Goal: Information Seeking & Learning: Learn about a topic

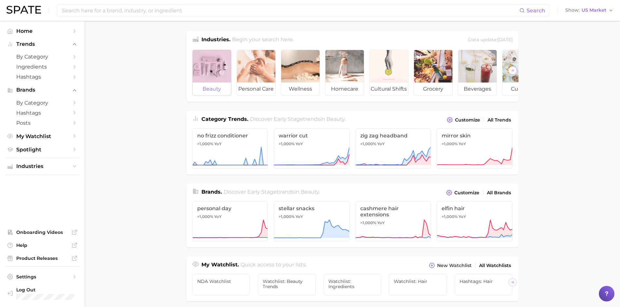
click at [208, 67] on div at bounding box center [212, 66] width 38 height 33
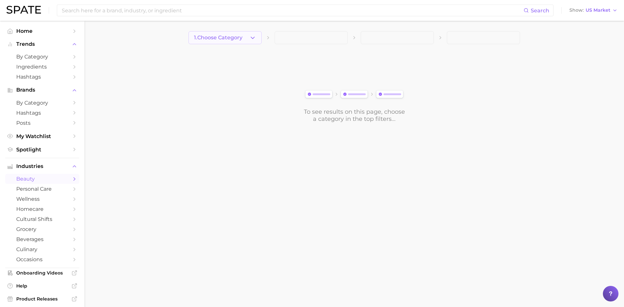
click at [248, 36] on button "1. Choose Category" at bounding box center [225, 37] width 73 height 13
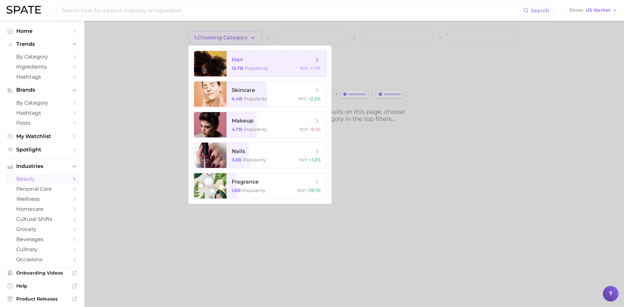
click at [244, 63] on span "hair 15.7b Popularity YoY : +1.1%" at bounding box center [277, 63] width 100 height 25
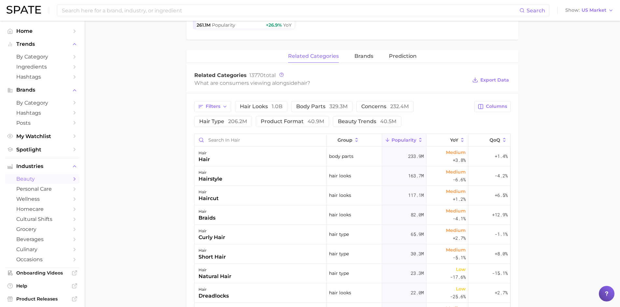
scroll to position [228, 0]
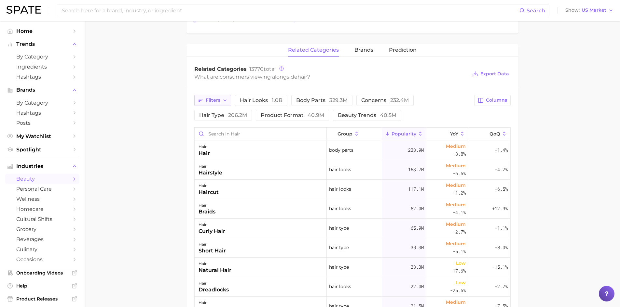
click at [226, 103] on button "Filters" at bounding box center [212, 100] width 37 height 11
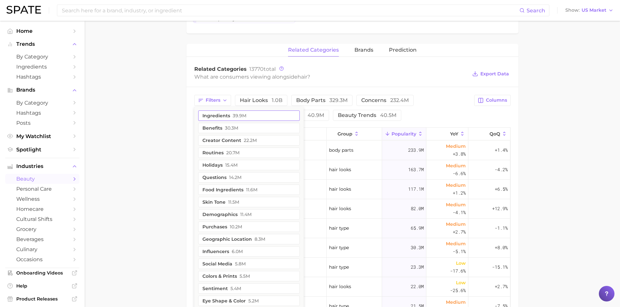
click at [226, 117] on button "ingredients 39.9m" at bounding box center [248, 116] width 101 height 10
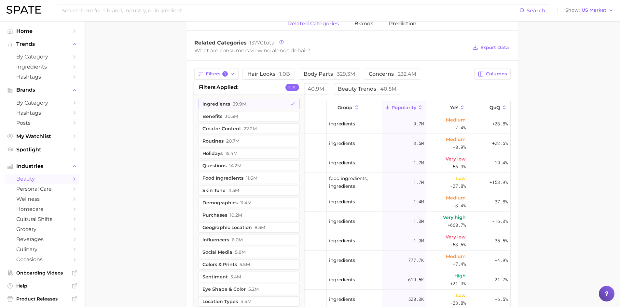
scroll to position [260, 0]
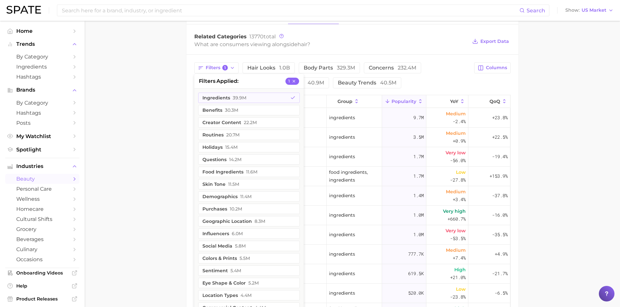
click at [172, 118] on main "1. hair 2. Subcategory Overview Google TikTok Instagram Beta hair Popularity 15…" at bounding box center [352, 102] width 535 height 682
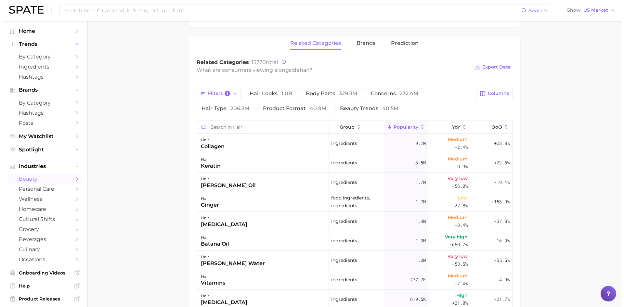
scroll to position [228, 0]
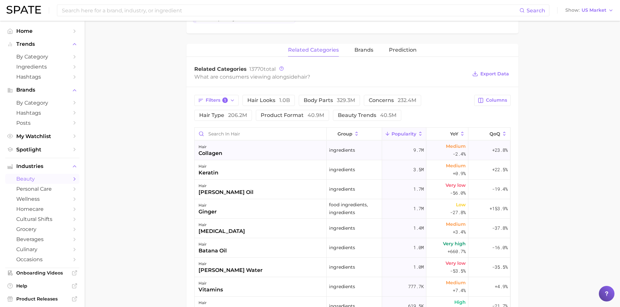
click at [213, 154] on div "collagen" at bounding box center [210, 154] width 24 height 8
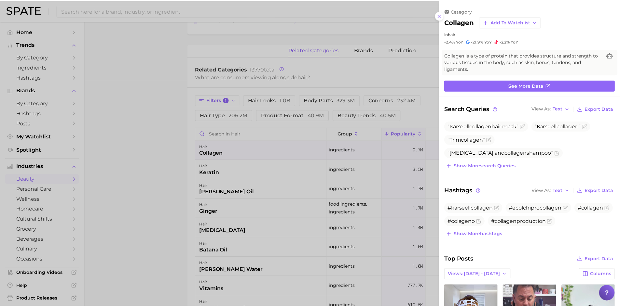
scroll to position [0, 0]
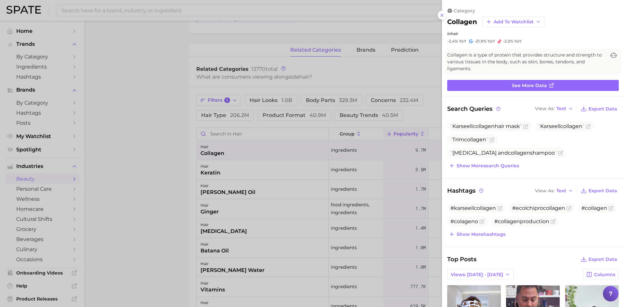
click at [160, 130] on div at bounding box center [312, 153] width 624 height 307
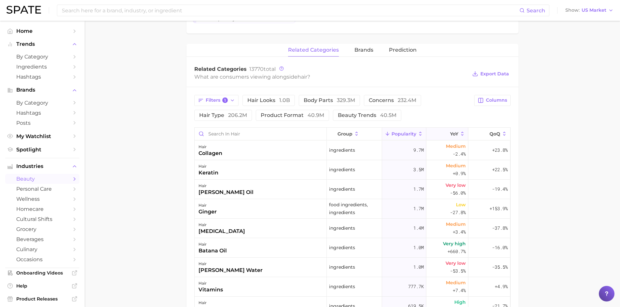
click at [459, 133] on icon at bounding box center [462, 134] width 6 height 6
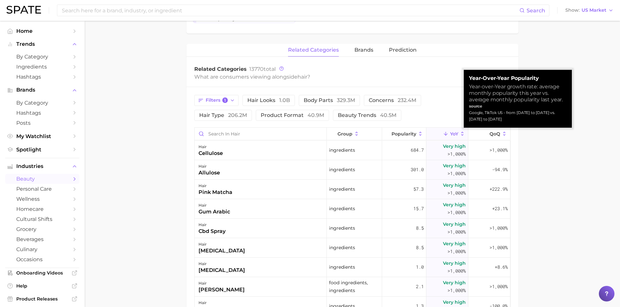
click at [461, 135] on icon at bounding box center [462, 134] width 2 height 4
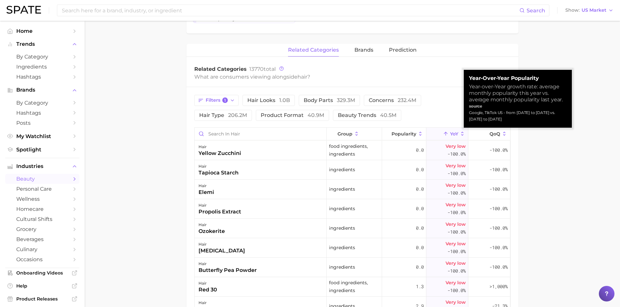
click at [461, 133] on icon at bounding box center [462, 134] width 2 height 4
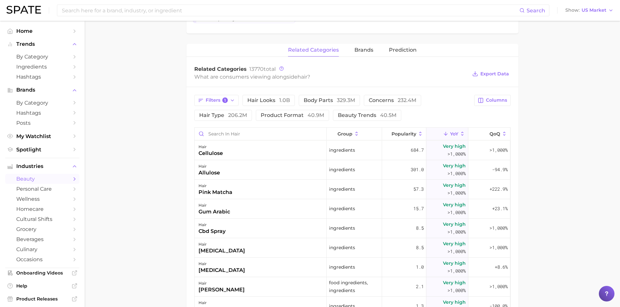
click at [444, 134] on polyline at bounding box center [445, 135] width 3 height 2
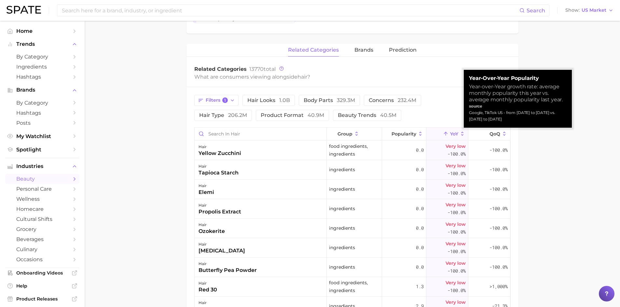
click at [446, 134] on line at bounding box center [446, 133] width 0 height 3
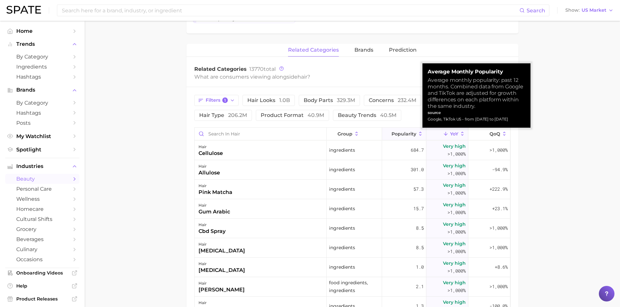
click at [417, 133] on icon at bounding box center [420, 134] width 6 height 6
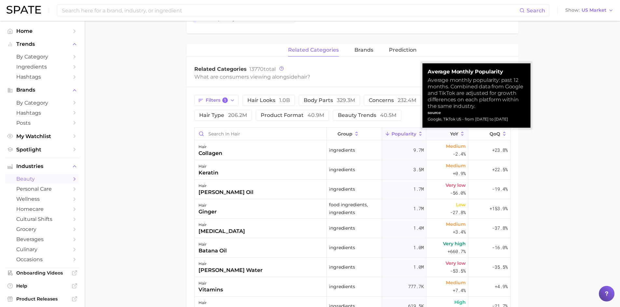
click at [402, 136] on span "Popularity" at bounding box center [403, 133] width 25 height 5
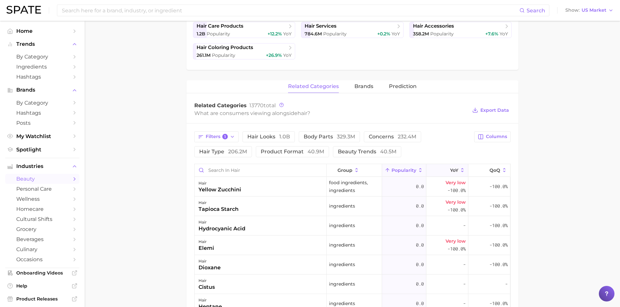
scroll to position [195, 0]
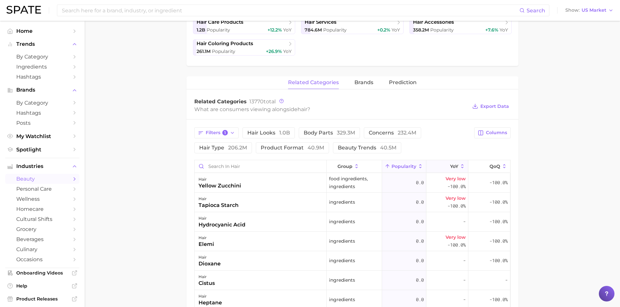
click at [384, 168] on icon at bounding box center [387, 167] width 6 height 6
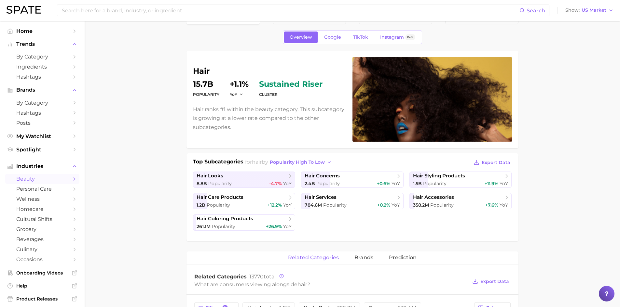
scroll to position [0, 0]
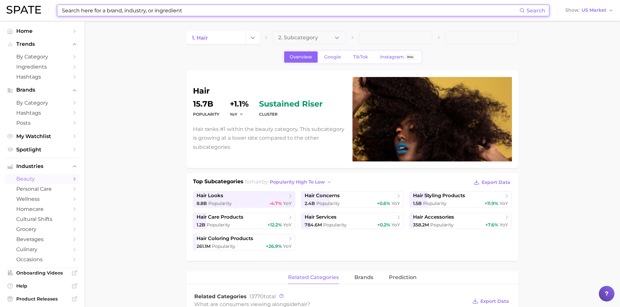
click at [91, 11] on input at bounding box center [290, 10] width 458 height 11
paste input "Phenoxyethanol"
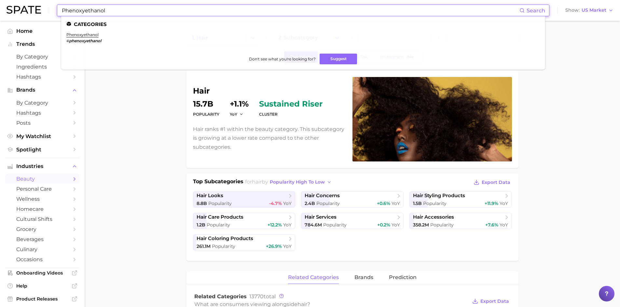
type input "Phenoxyethanol"
click at [522, 9] on icon at bounding box center [521, 10] width 5 height 5
click at [77, 35] on link "phenoxyethanol" at bounding box center [82, 34] width 32 height 5
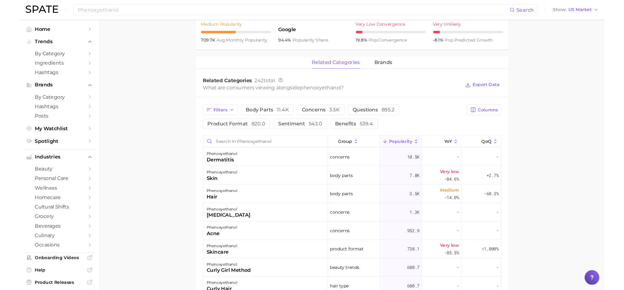
scroll to position [260, 0]
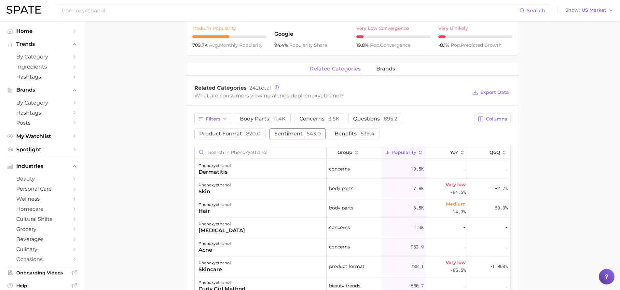
click at [279, 135] on span "sentiment 543.0" at bounding box center [297, 133] width 47 height 5
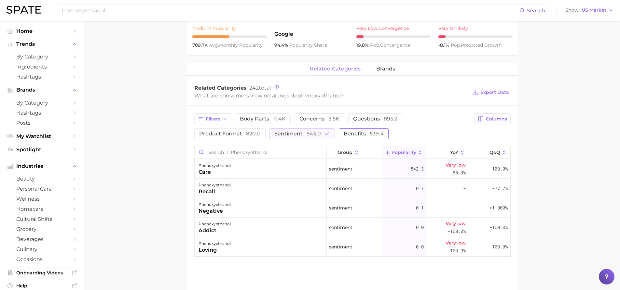
click at [348, 132] on span "benefits 539.4" at bounding box center [363, 133] width 40 height 5
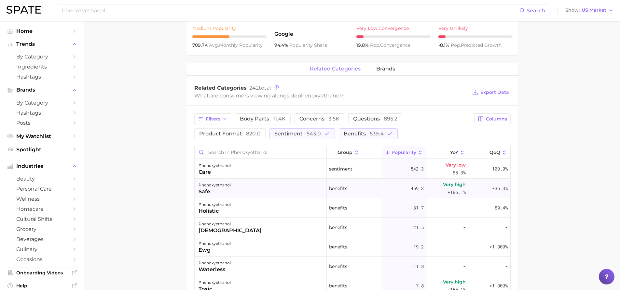
click at [314, 184] on div "phenoxyethanol safe" at bounding box center [261, 189] width 132 height 20
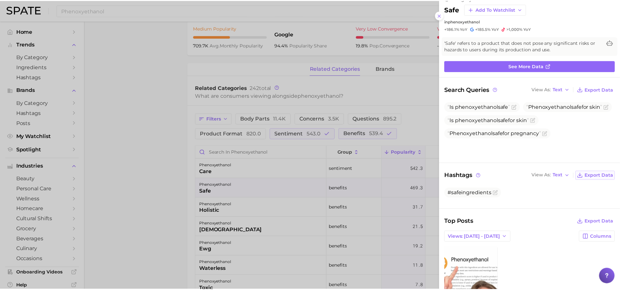
scroll to position [0, 0]
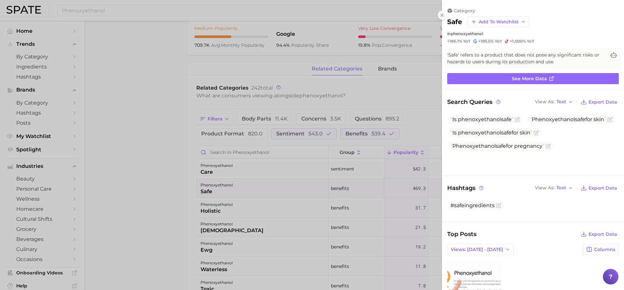
click at [441, 15] on icon at bounding box center [442, 15] width 5 height 5
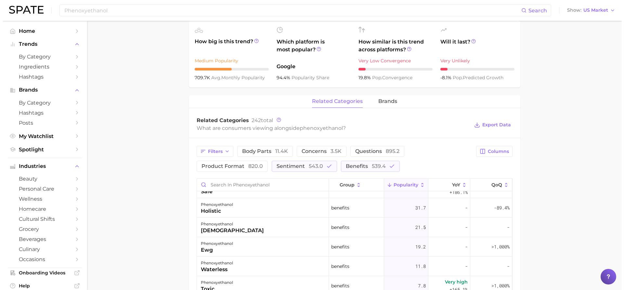
scroll to position [195, 0]
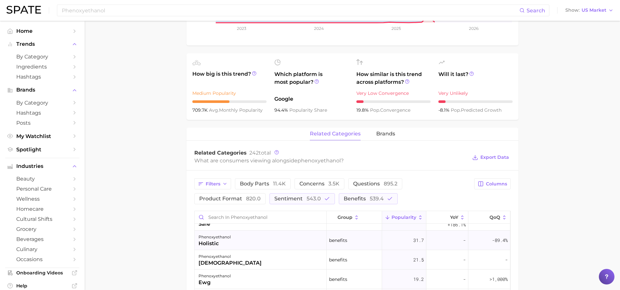
click at [204, 237] on div "phenoxyethanol" at bounding box center [214, 238] width 32 height 8
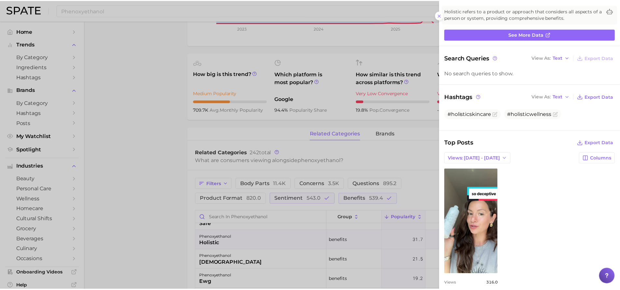
scroll to position [20, 0]
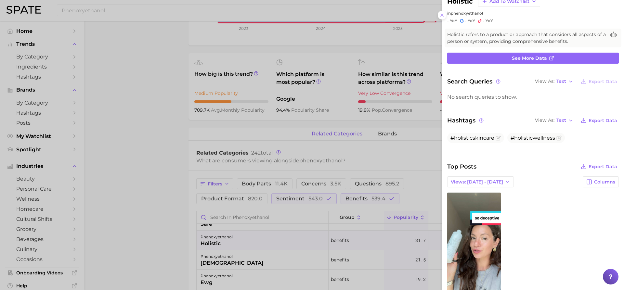
click at [221, 198] on div at bounding box center [312, 145] width 624 height 290
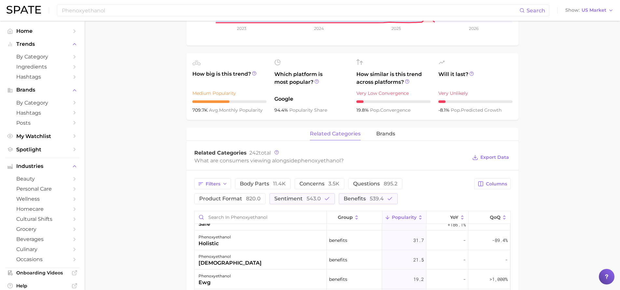
click at [221, 198] on span "product format 820.0" at bounding box center [229, 198] width 61 height 5
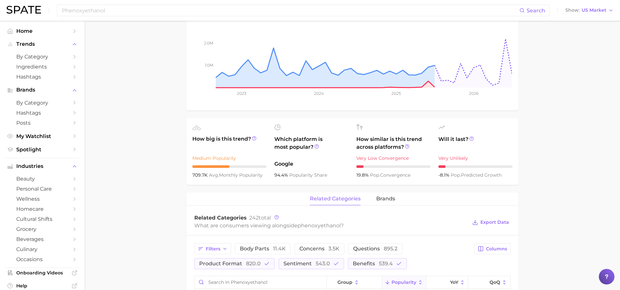
scroll to position [98, 0]
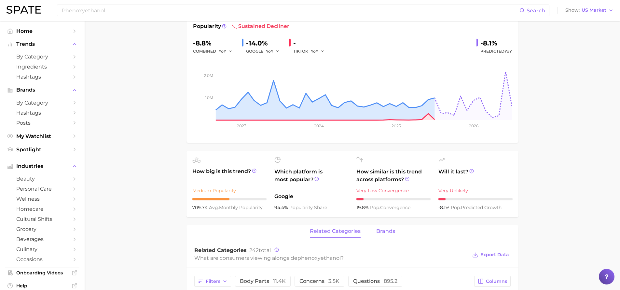
click at [388, 233] on span "brands" at bounding box center [385, 232] width 19 height 6
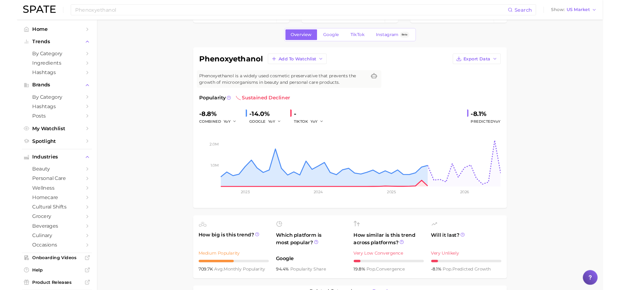
scroll to position [0, 0]
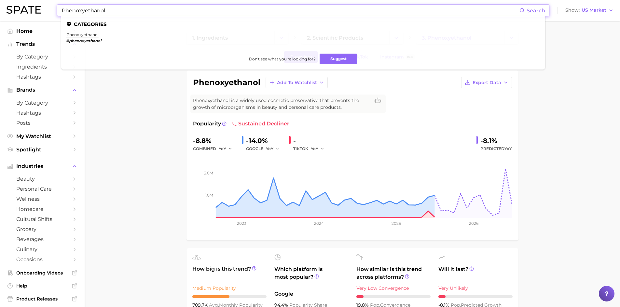
drag, startPoint x: 106, startPoint y: 12, endPoint x: 22, endPoint y: -2, distance: 85.4
click at [22, 0] on html "Phenoxyethanol Search Categories phenoxyethanol # phenoxyethanol Don't see what…" at bounding box center [310, 153] width 620 height 307
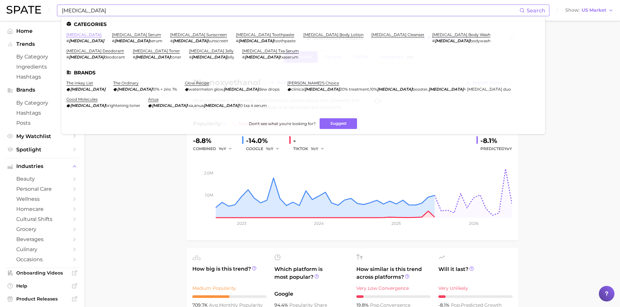
click at [70, 34] on link "[MEDICAL_DATA]" at bounding box center [83, 34] width 35 height 5
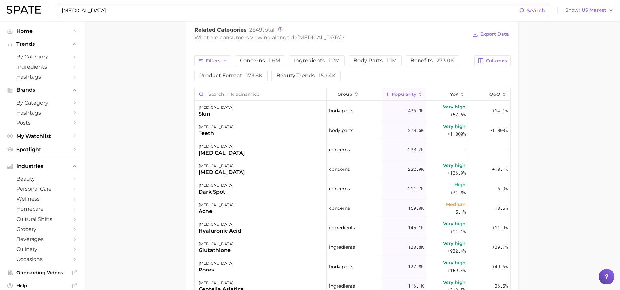
scroll to position [260, 0]
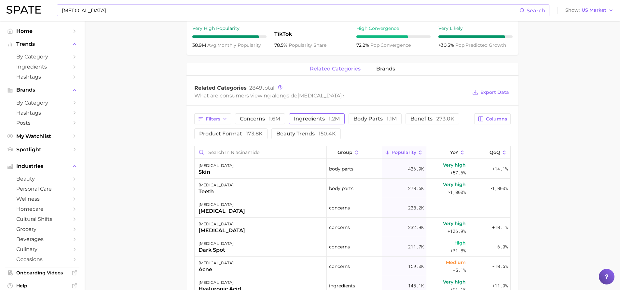
click at [297, 119] on span "ingredients 1.2m" at bounding box center [317, 118] width 46 height 5
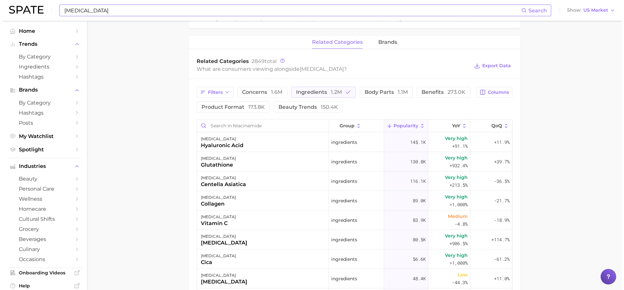
scroll to position [293, 0]
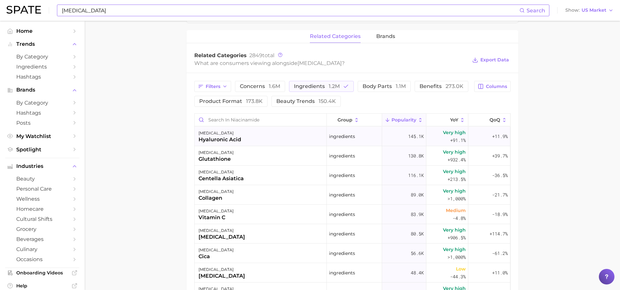
click at [210, 136] on div "hyaluronic acid" at bounding box center [219, 140] width 43 height 8
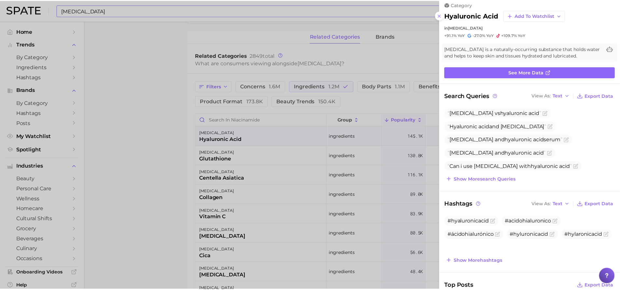
scroll to position [0, 0]
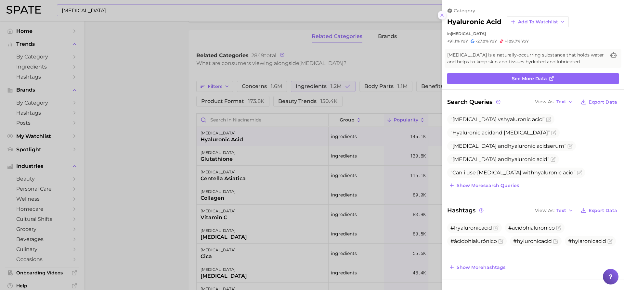
click at [442, 16] on icon at bounding box center [442, 15] width 5 height 5
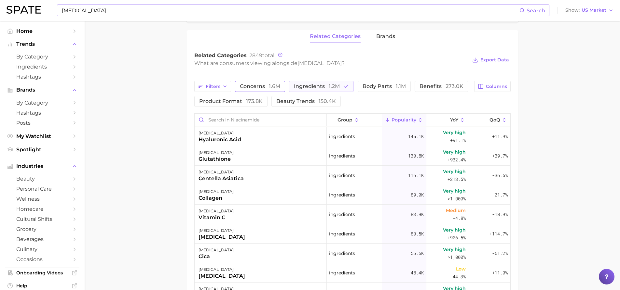
click at [248, 87] on span "concerns 1.6m" at bounding box center [260, 86] width 40 height 5
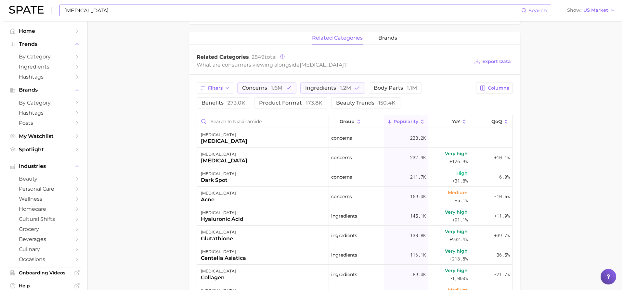
scroll to position [293, 0]
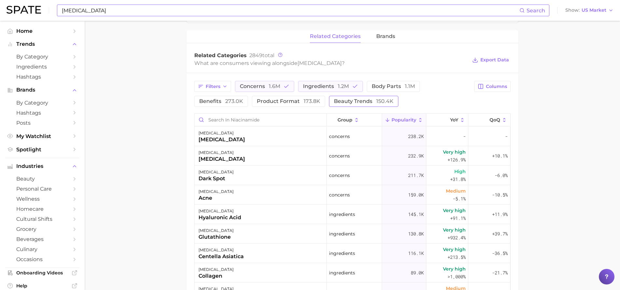
click at [347, 102] on span "beauty trends 150.4k" at bounding box center [364, 101] width 60 height 5
click at [388, 38] on span "brands" at bounding box center [385, 37] width 19 height 6
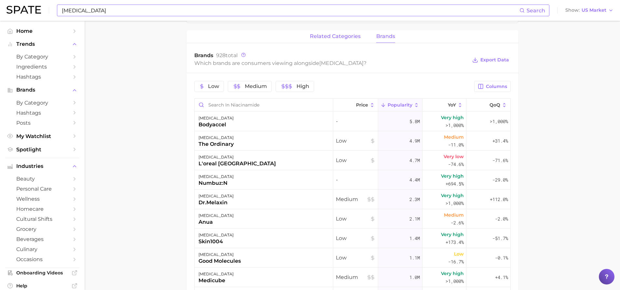
click at [331, 37] on span "related categories" at bounding box center [335, 37] width 51 height 6
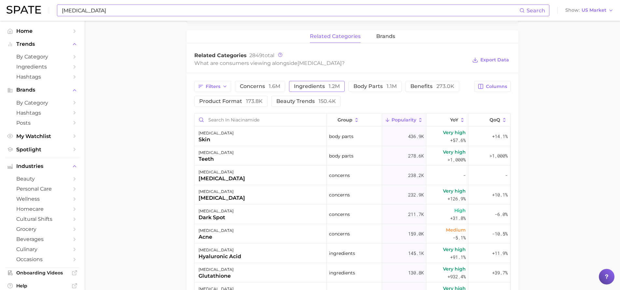
click at [304, 87] on span "ingredients 1.2m" at bounding box center [317, 86] width 46 height 5
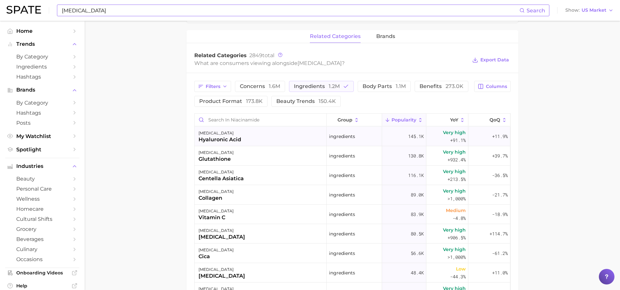
click at [230, 140] on div "hyaluronic acid" at bounding box center [219, 140] width 43 height 8
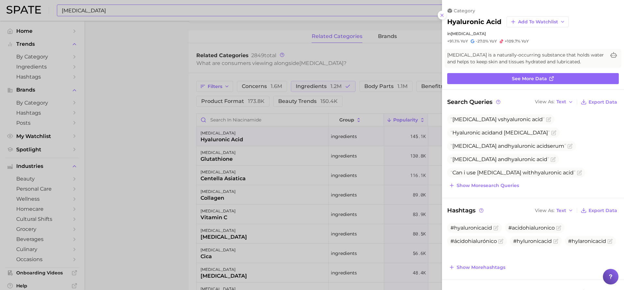
scroll to position [0, 0]
drag, startPoint x: 445, startPoint y: 14, endPoint x: 433, endPoint y: 34, distance: 22.9
click at [445, 14] on button at bounding box center [442, 15] width 9 height 9
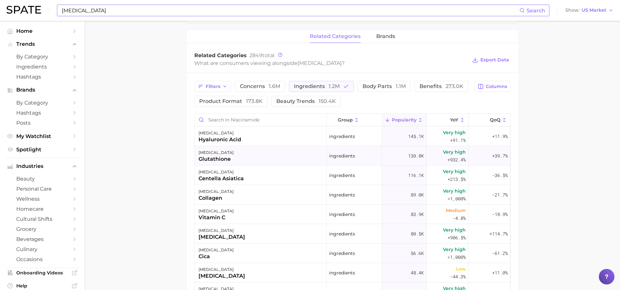
click at [221, 157] on div "glutathione" at bounding box center [215, 159] width 35 height 8
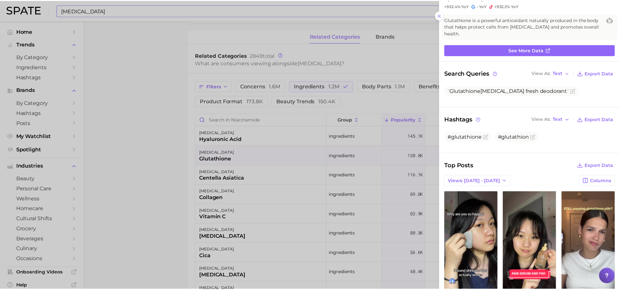
scroll to position [65, 0]
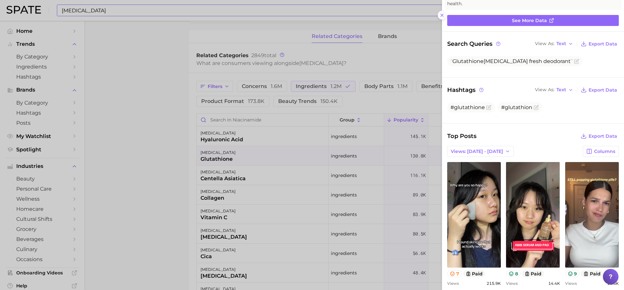
click at [442, 15] on icon at bounding box center [442, 15] width 5 height 5
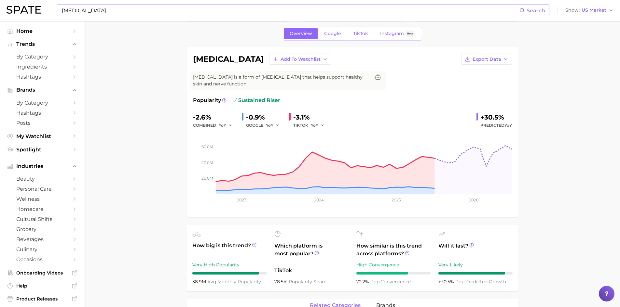
scroll to position [0, 0]
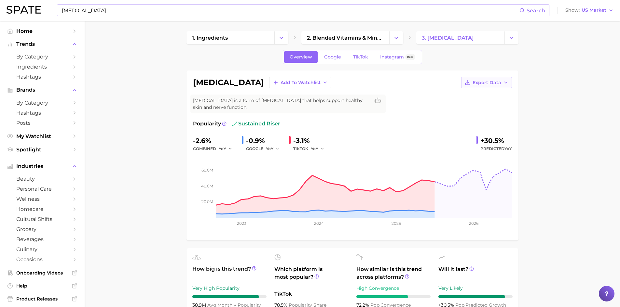
click at [489, 84] on span "Export Data" at bounding box center [486, 83] width 29 height 6
click at [475, 106] on span "Time Series Image" at bounding box center [473, 107] width 44 height 6
click at [478, 84] on span "Export Data" at bounding box center [486, 83] width 29 height 6
click at [471, 93] on span "Time Series CSV" at bounding box center [470, 95] width 38 height 6
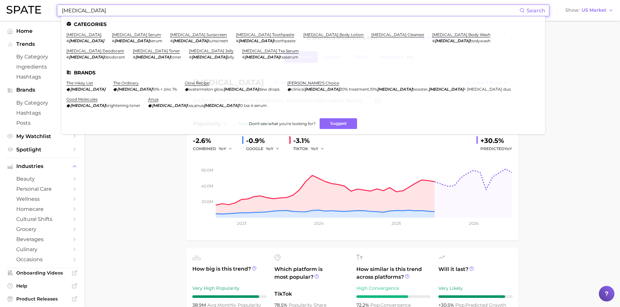
click at [88, 10] on input "[MEDICAL_DATA]" at bounding box center [290, 10] width 458 height 11
click at [83, 12] on input "[MEDICAL_DATA]" at bounding box center [290, 10] width 458 height 11
paste input "[MEDICAL_DATA]"
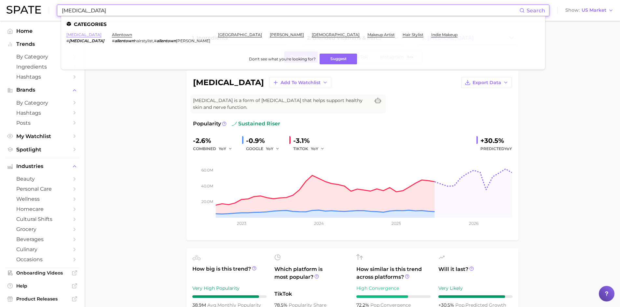
click at [79, 34] on link "[MEDICAL_DATA]" at bounding box center [83, 34] width 35 height 5
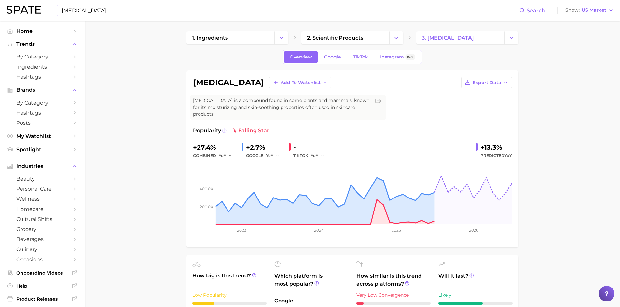
click at [222, 128] on icon at bounding box center [224, 130] width 5 height 5
click at [244, 127] on span "falling star" at bounding box center [250, 131] width 37 height 8
click at [495, 82] on span "Export Data" at bounding box center [486, 83] width 29 height 6
click at [475, 106] on span "Time Series Image" at bounding box center [473, 107] width 44 height 6
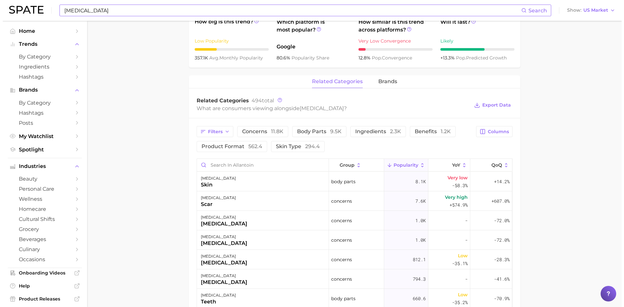
scroll to position [260, 0]
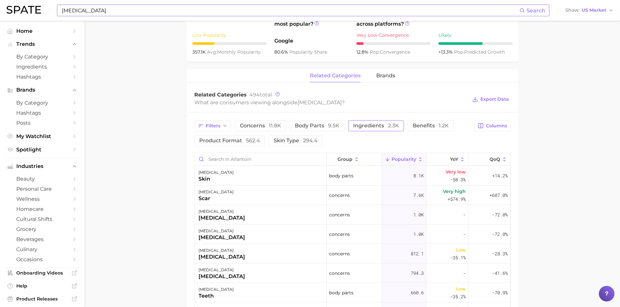
click at [364, 123] on span "ingredients 2.3k" at bounding box center [376, 125] width 46 height 5
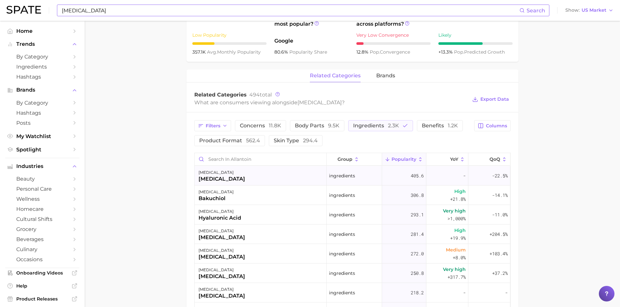
click at [232, 168] on div "[MEDICAL_DATA] [MEDICAL_DATA]" at bounding box center [261, 176] width 132 height 20
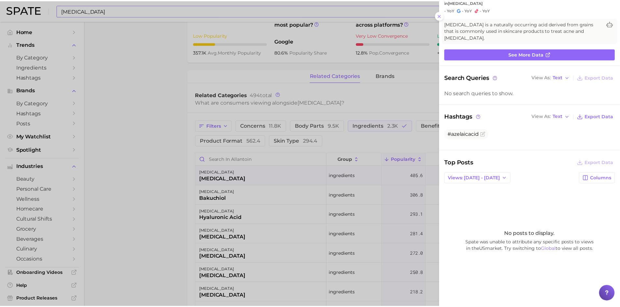
scroll to position [0, 0]
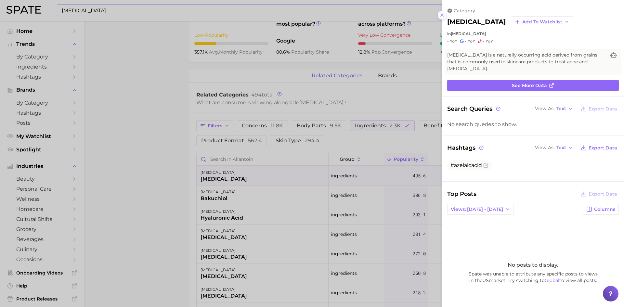
click at [441, 15] on icon at bounding box center [442, 15] width 5 height 5
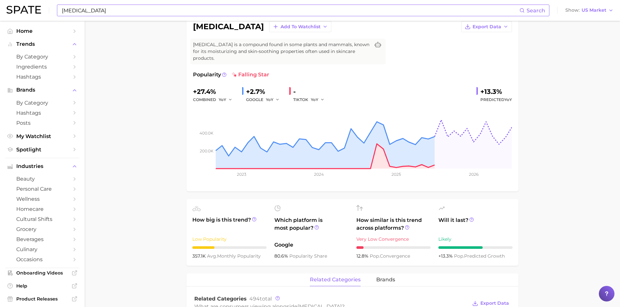
scroll to position [33, 0]
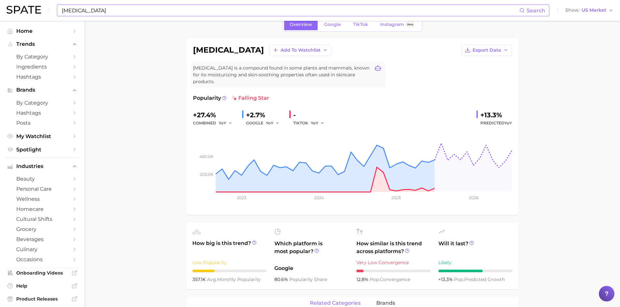
click at [375, 70] on icon at bounding box center [377, 68] width 7 height 6
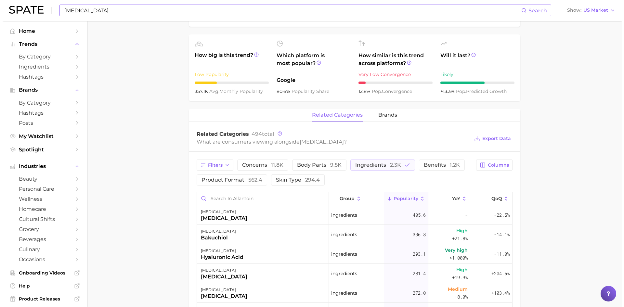
scroll to position [228, 0]
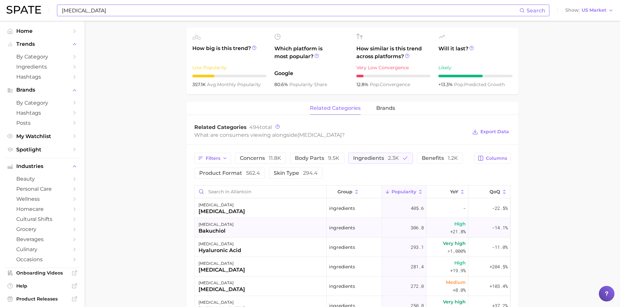
click at [208, 221] on div "[MEDICAL_DATA]" at bounding box center [215, 225] width 35 height 8
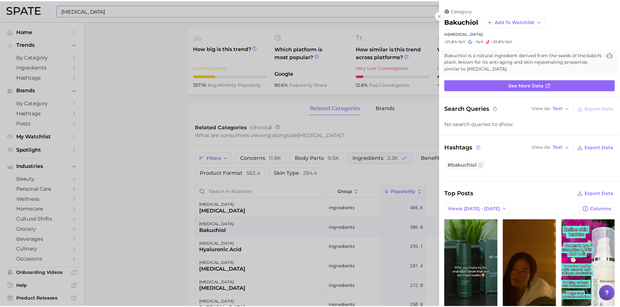
scroll to position [0, 0]
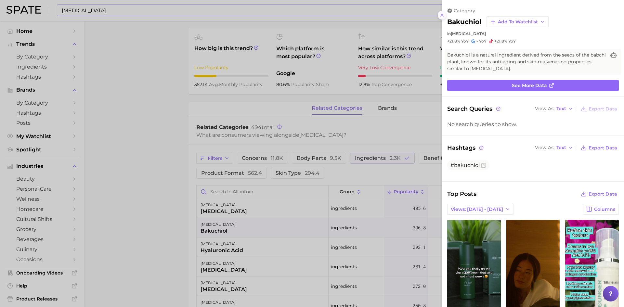
click at [442, 13] on icon at bounding box center [442, 15] width 5 height 5
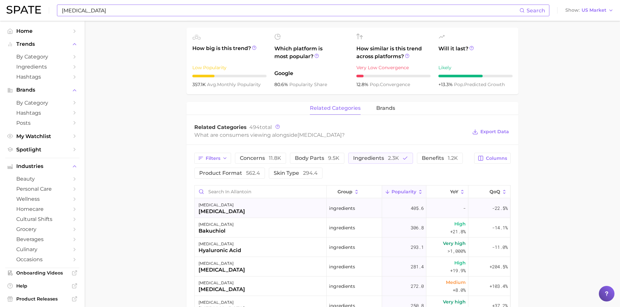
click at [208, 201] on div "[MEDICAL_DATA]" at bounding box center [221, 205] width 47 height 8
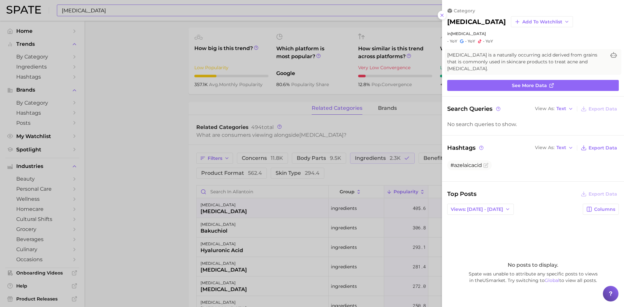
click at [443, 16] on icon at bounding box center [442, 15] width 5 height 5
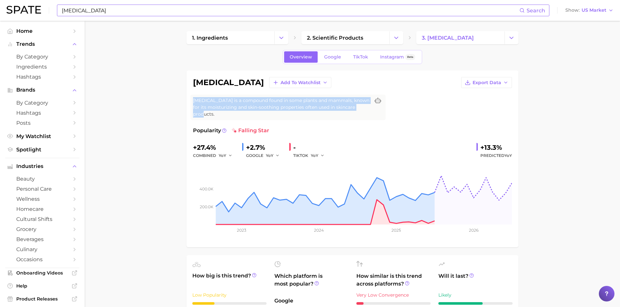
drag, startPoint x: 193, startPoint y: 102, endPoint x: 365, endPoint y: 106, distance: 171.5
click at [365, 106] on span "[MEDICAL_DATA] is a compound found in some plants and mammals, known for its mo…" at bounding box center [281, 107] width 177 height 20
copy span "[MEDICAL_DATA] is a compound found in some plants and mammals, known for its mo…"
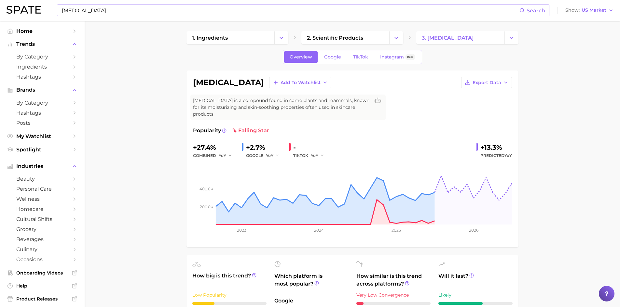
click at [71, 10] on input "[MEDICAL_DATA]" at bounding box center [290, 10] width 458 height 11
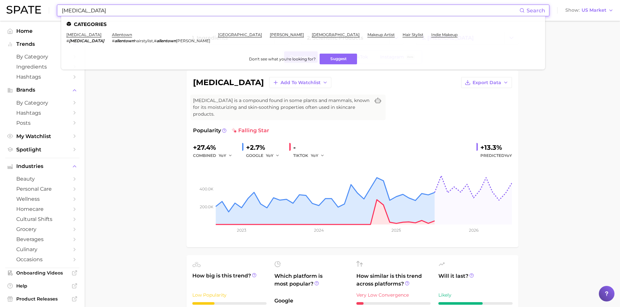
click at [71, 10] on input "[MEDICAL_DATA]" at bounding box center [290, 10] width 458 height 11
paste input "is a compound found in some plants and mammals, known for its moisturizing and …"
paste input "[MEDICAL_DATA]"
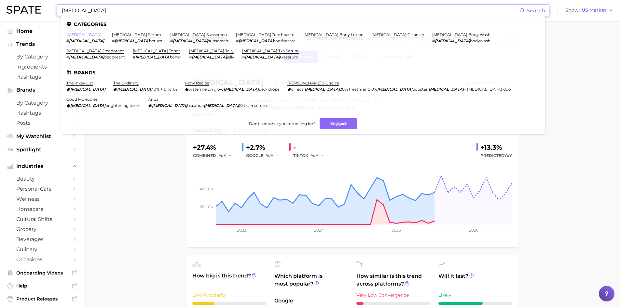
type input "[MEDICAL_DATA]"
click at [76, 35] on link "[MEDICAL_DATA]" at bounding box center [83, 34] width 35 height 5
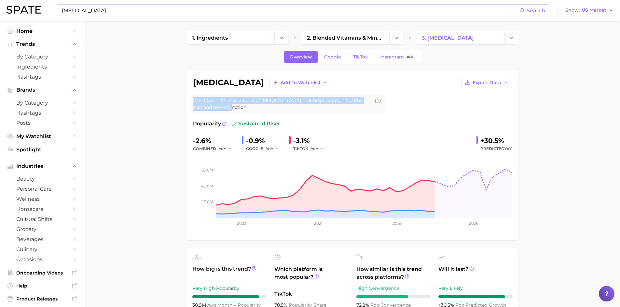
drag, startPoint x: 230, startPoint y: 110, endPoint x: 193, endPoint y: 102, distance: 37.9
click at [193, 102] on span "[MEDICAL_DATA] is a form of [MEDICAL_DATA] that helps support healthy skin and …" at bounding box center [281, 104] width 177 height 14
copy span "[MEDICAL_DATA] is a form of [MEDICAL_DATA] that helps support healthy skin and …"
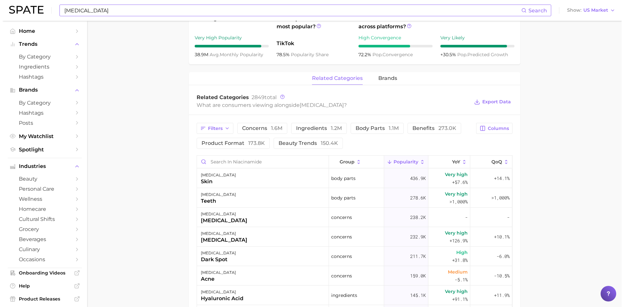
scroll to position [260, 0]
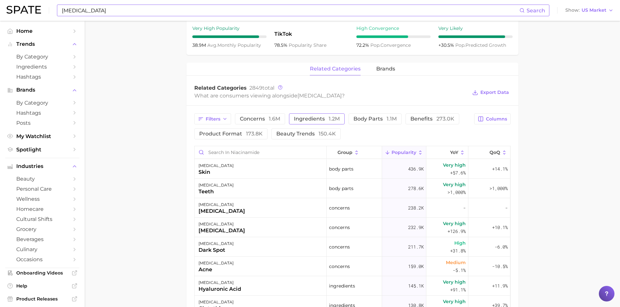
click at [313, 118] on span "ingredients 1.2m" at bounding box center [317, 118] width 46 height 5
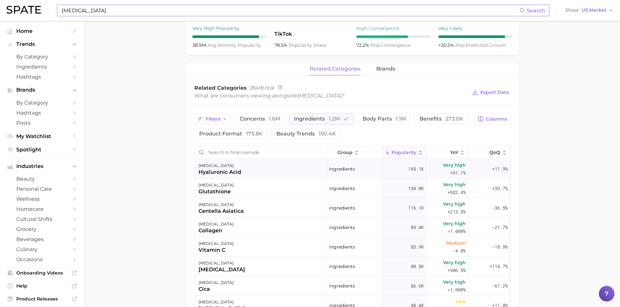
click at [221, 173] on div "hyaluronic acid" at bounding box center [219, 172] width 43 height 8
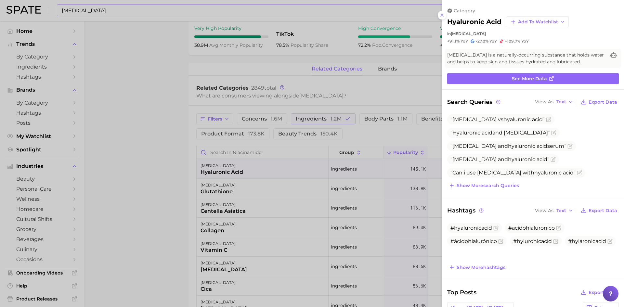
scroll to position [0, 0]
click at [442, 17] on icon at bounding box center [442, 15] width 5 height 5
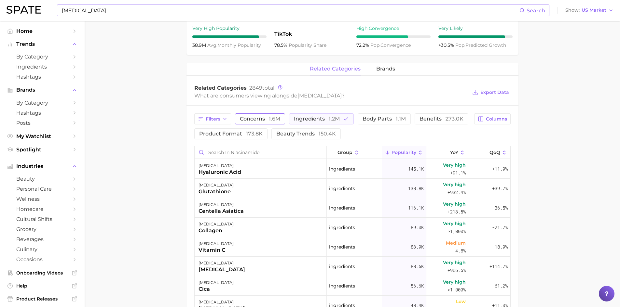
click at [250, 118] on span "concerns 1.6m" at bounding box center [260, 118] width 40 height 5
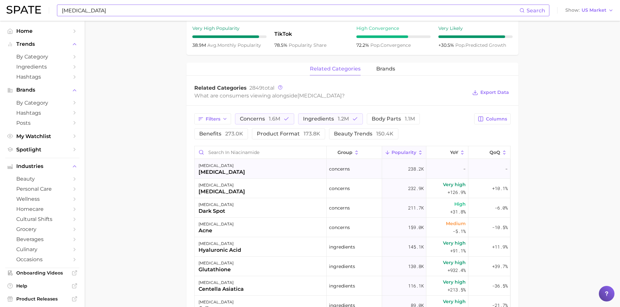
click at [230, 170] on div "[MEDICAL_DATA]" at bounding box center [221, 172] width 47 height 8
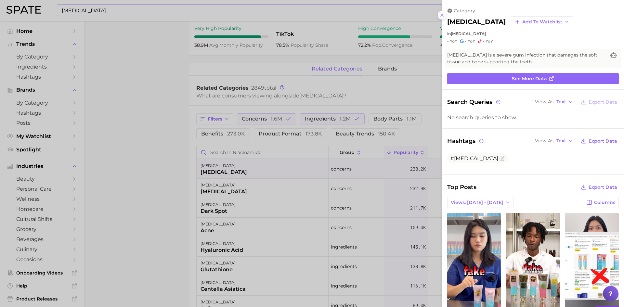
click at [444, 16] on icon at bounding box center [442, 15] width 5 height 5
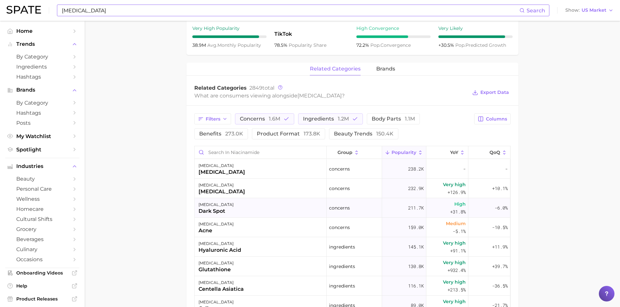
click at [247, 210] on div "[MEDICAL_DATA] dark spot" at bounding box center [261, 208] width 132 height 20
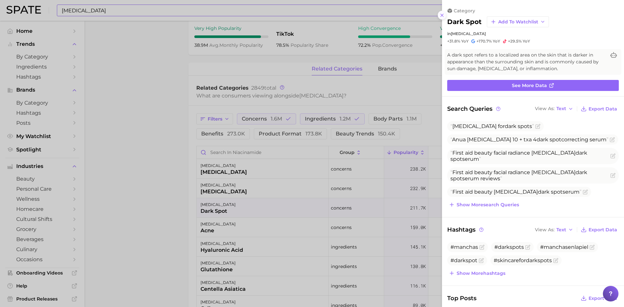
click at [441, 17] on icon at bounding box center [442, 15] width 5 height 5
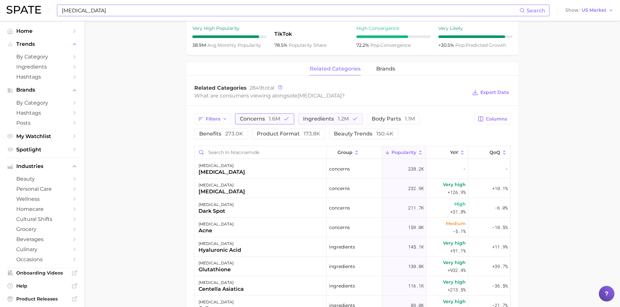
click at [286, 119] on icon "button" at bounding box center [286, 119] width 6 height 6
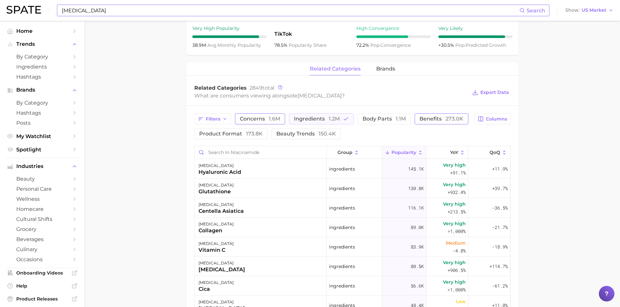
click at [423, 119] on span "benefits 273.0k" at bounding box center [441, 118] width 44 height 5
click at [212, 172] on div "hyaluronic acid" at bounding box center [219, 172] width 43 height 8
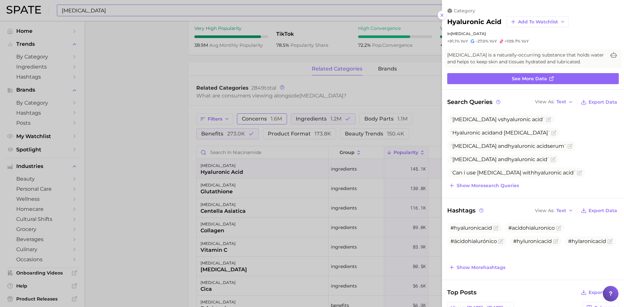
click at [443, 15] on icon at bounding box center [442, 15] width 5 height 5
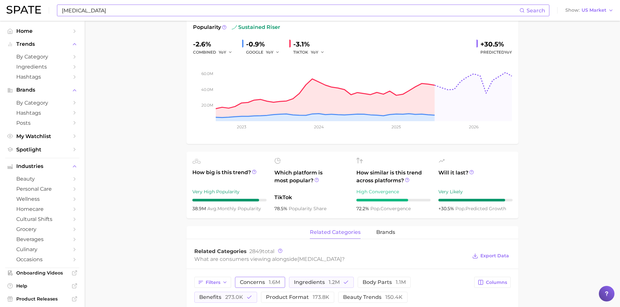
scroll to position [98, 0]
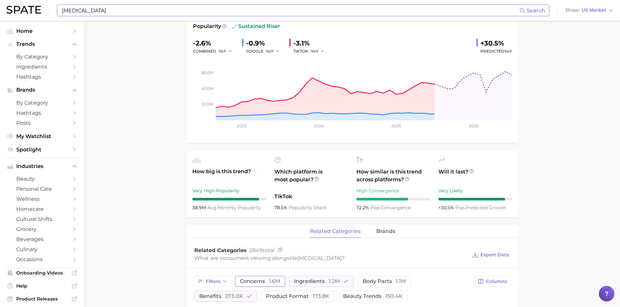
click at [254, 172] on icon at bounding box center [254, 171] width 5 height 5
click at [181, 147] on main "1. ingredients 2. blended vitamins & minerals 3. [MEDICAL_DATA] Overview Google…" at bounding box center [352, 289] width 535 height 733
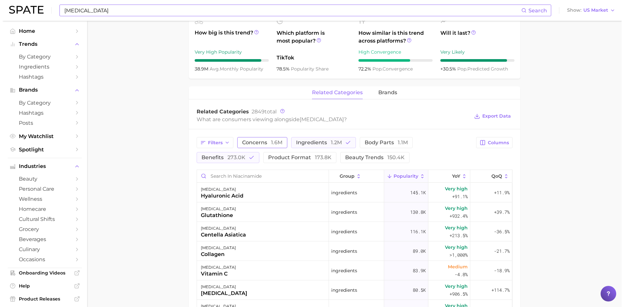
scroll to position [260, 0]
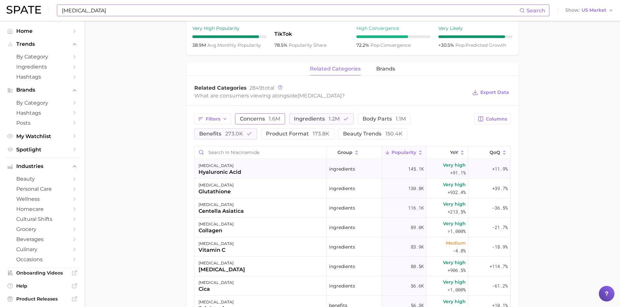
click at [222, 170] on div "hyaluronic acid" at bounding box center [219, 172] width 43 height 8
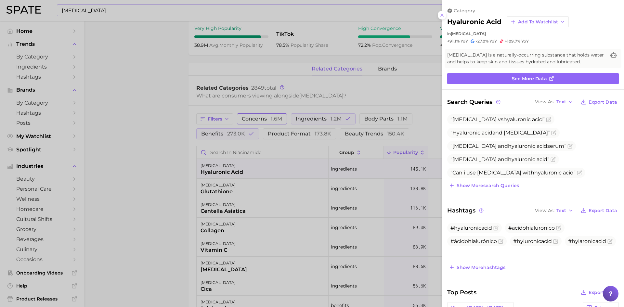
scroll to position [0, 0]
drag, startPoint x: 495, startPoint y: 121, endPoint x: 532, endPoint y: 121, distance: 36.8
click at [532, 121] on span "[MEDICAL_DATA] vs [MEDICAL_DATA]" at bounding box center [498, 119] width 94 height 6
copy span "[MEDICAL_DATA]"
